Goal: Task Accomplishment & Management: Complete application form

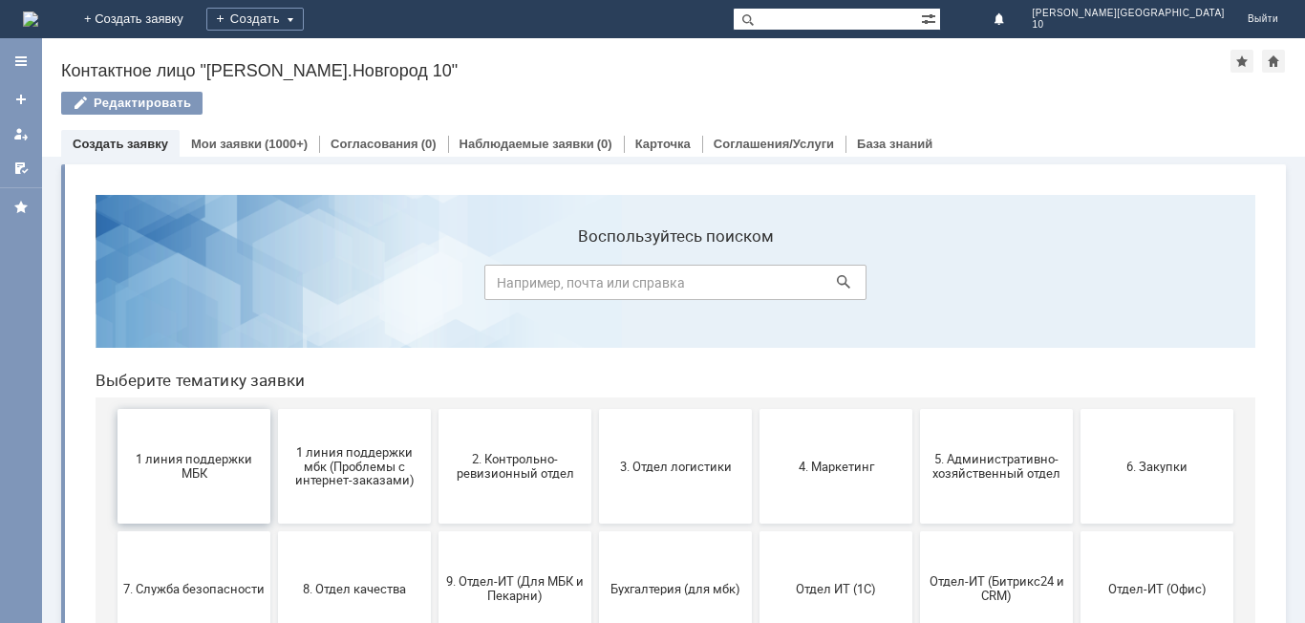
click at [230, 459] on span "1 линия поддержки МБК" at bounding box center [193, 466] width 141 height 29
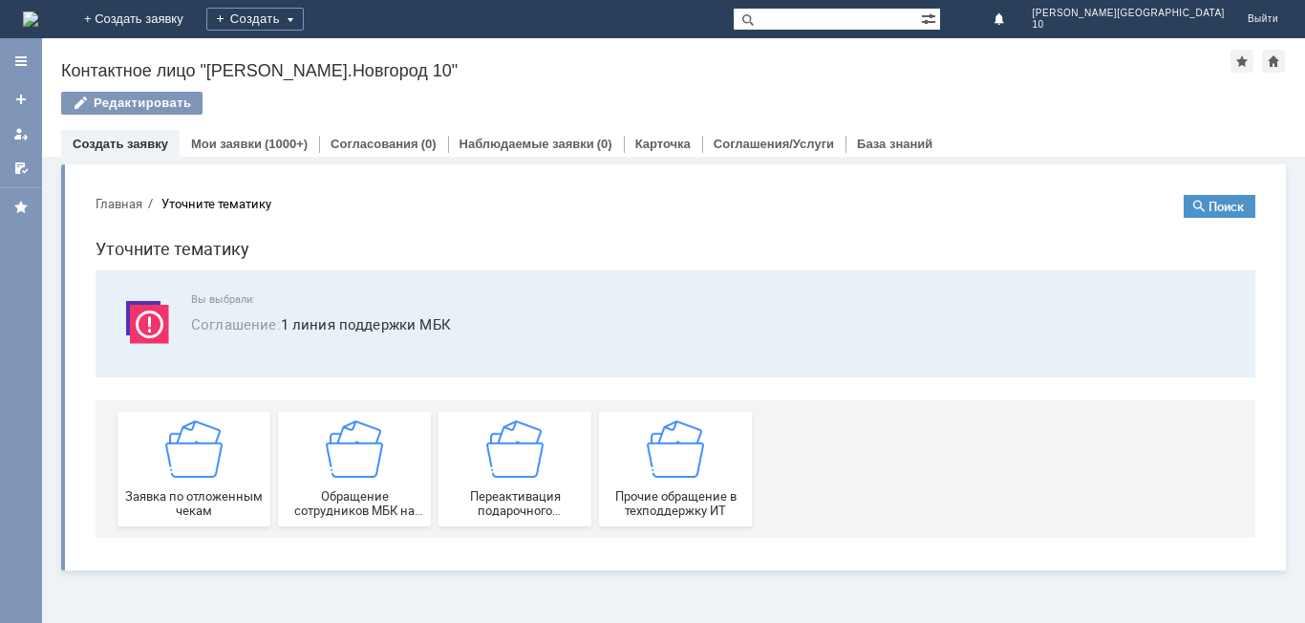
click at [230, 459] on div "Заявка по отложенным чекам" at bounding box center [193, 468] width 141 height 97
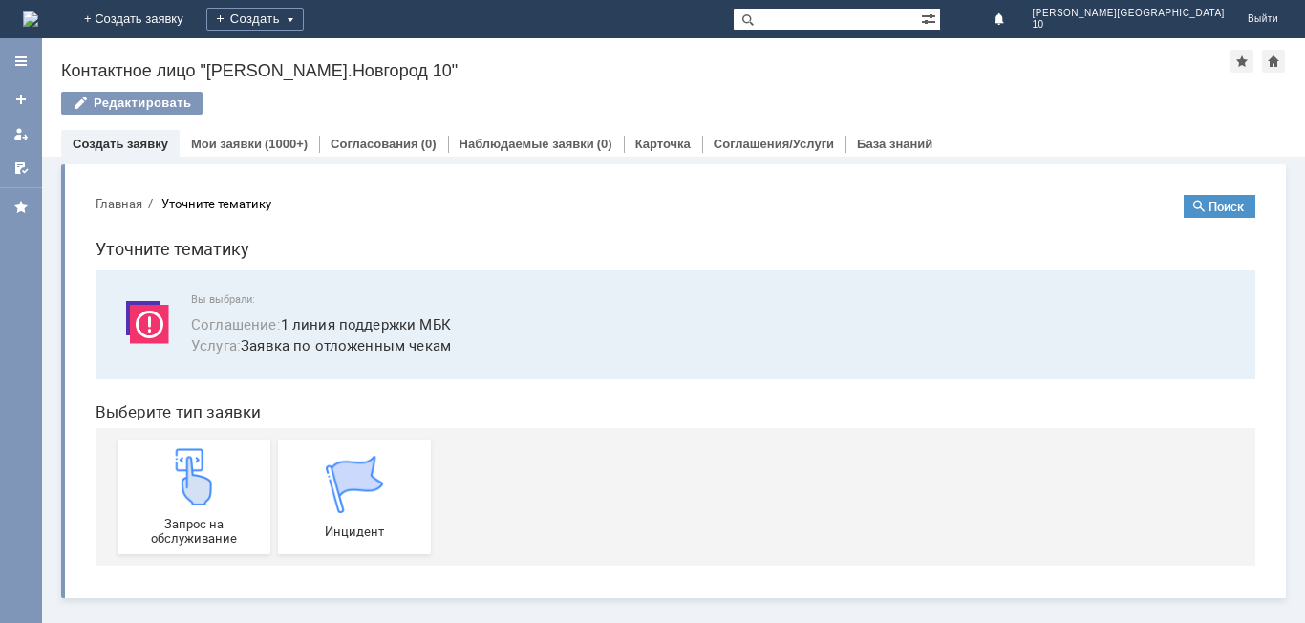
click at [230, 459] on div "Запрос на обслуживание" at bounding box center [193, 496] width 141 height 97
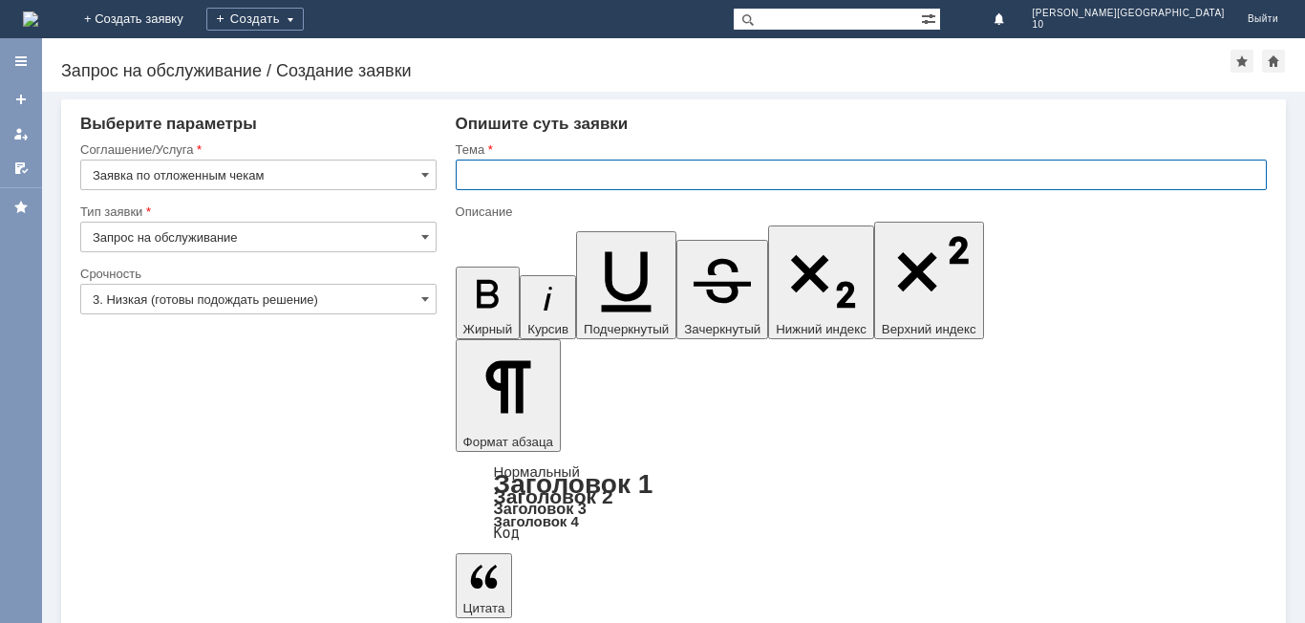
click at [480, 175] on input "text" at bounding box center [861, 175] width 811 height 31
type input "Отложенный чек от [DATE]"
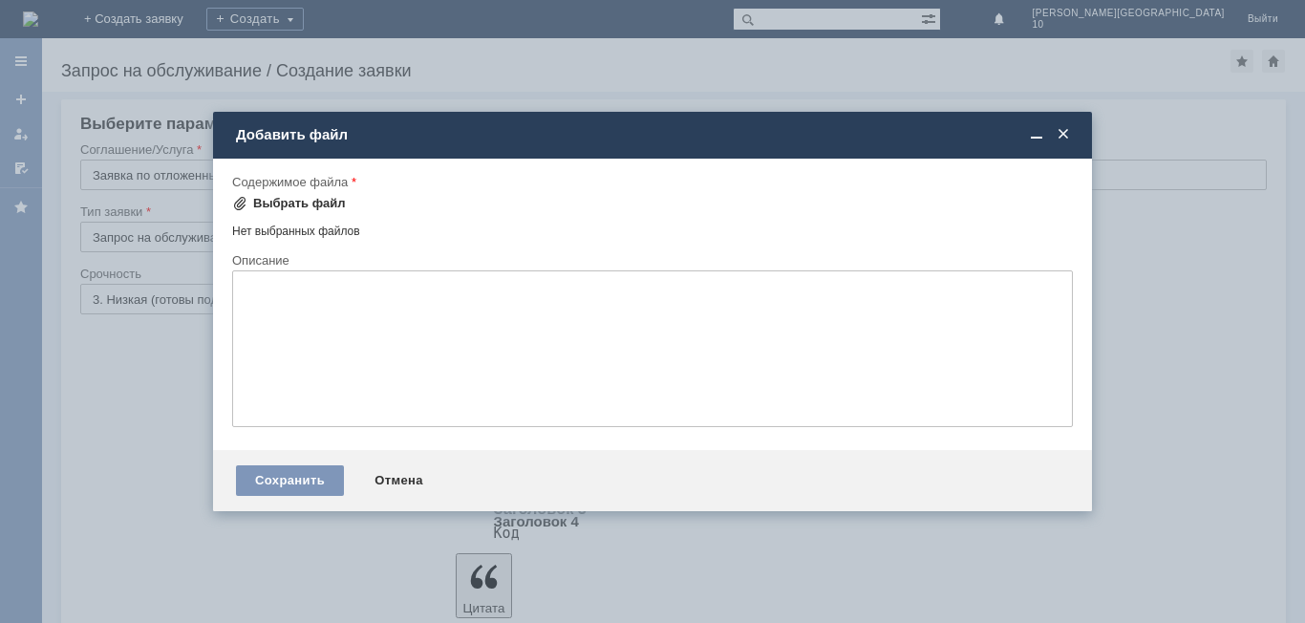
click at [309, 202] on div "Выбрать файл" at bounding box center [299, 203] width 93 height 15
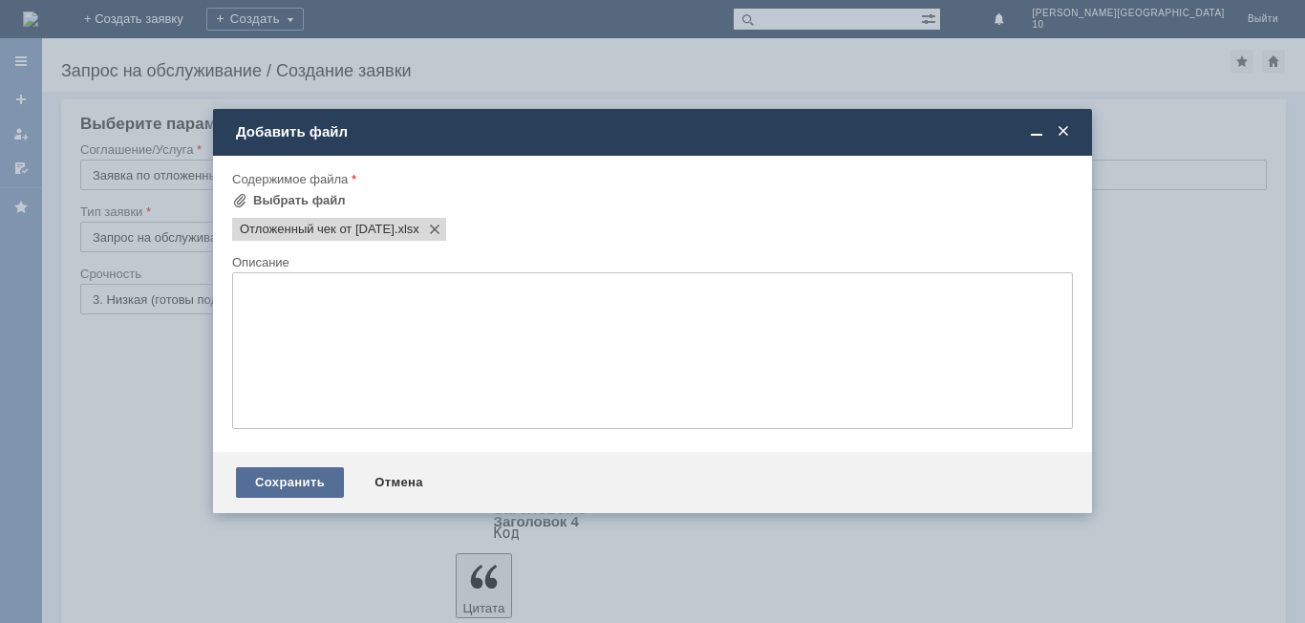
click at [324, 480] on div "Сохранить" at bounding box center [290, 482] width 108 height 31
